Goal: Task Accomplishment & Management: Manage account settings

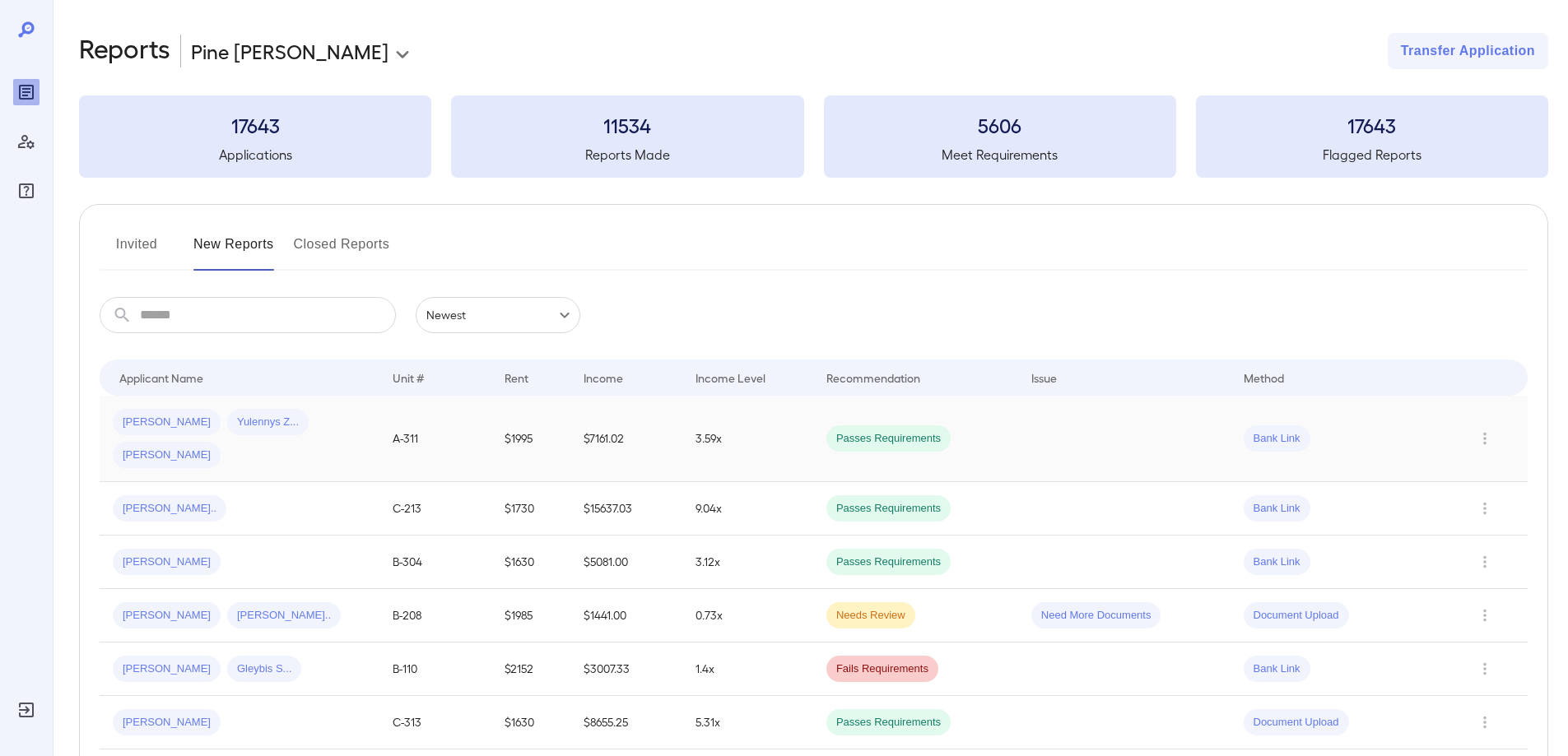
click at [240, 425] on span "Yulennys Z..." at bounding box center [267, 423] width 82 height 16
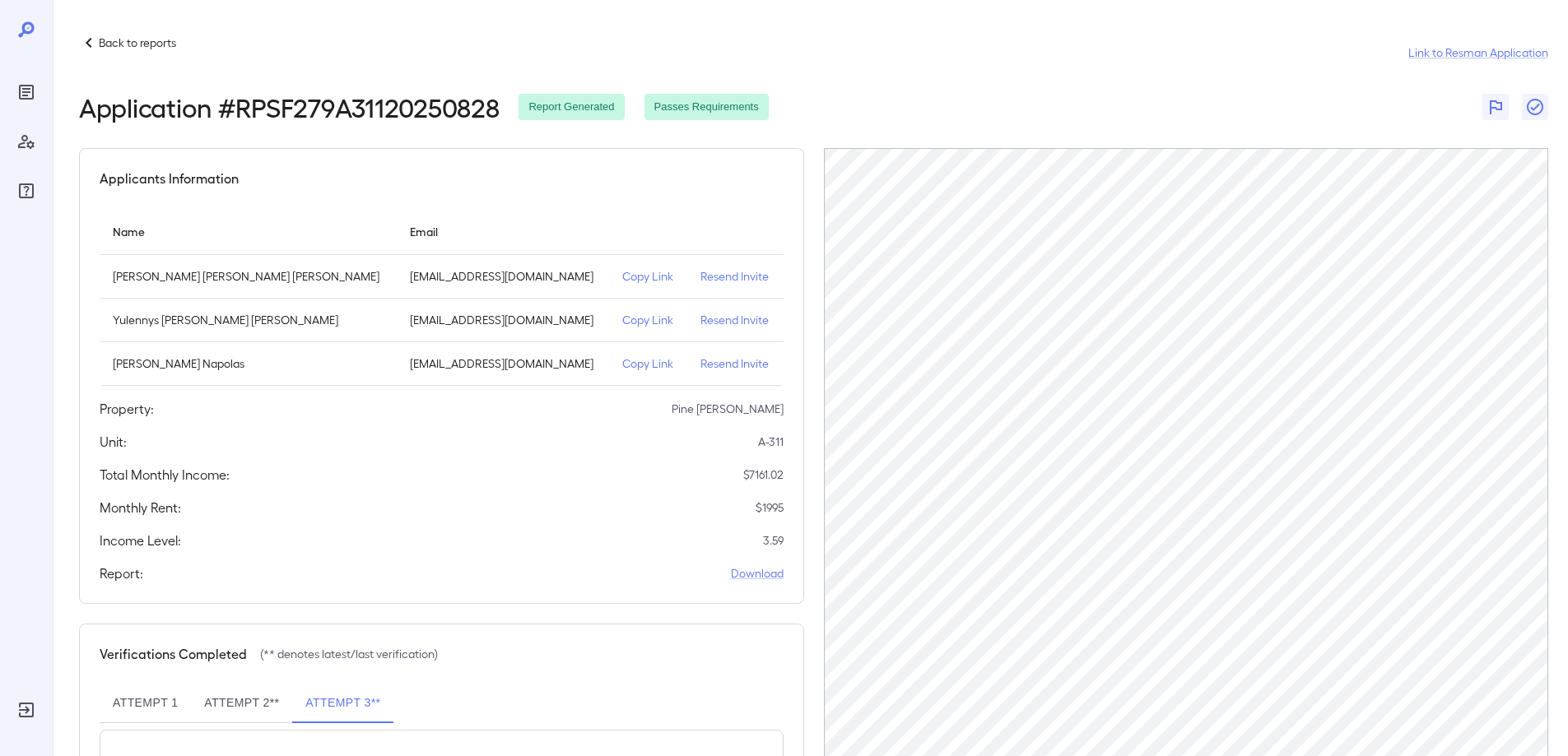
click at [721, 323] on p "Resend Invite" at bounding box center [735, 320] width 70 height 17
click at [877, 34] on div "Back to reports Link to Resman Application" at bounding box center [813, 52] width 1470 height 40
click at [738, 68] on div "Back to reports Link to Resman Application" at bounding box center [813, 52] width 1470 height 40
